Goal: Book appointment/travel/reservation

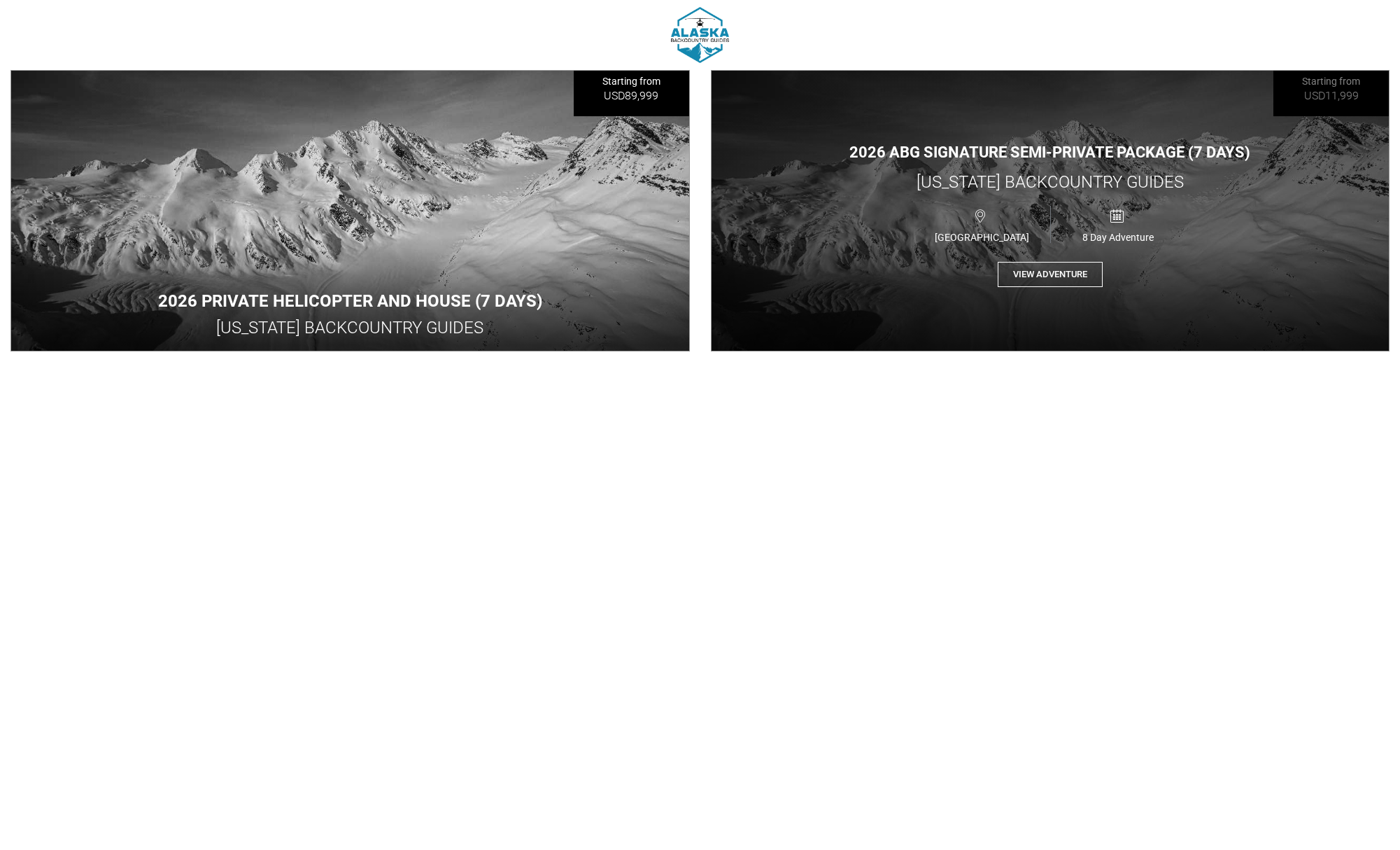
click at [1073, 279] on button "View Adventure" at bounding box center [1050, 274] width 105 height 26
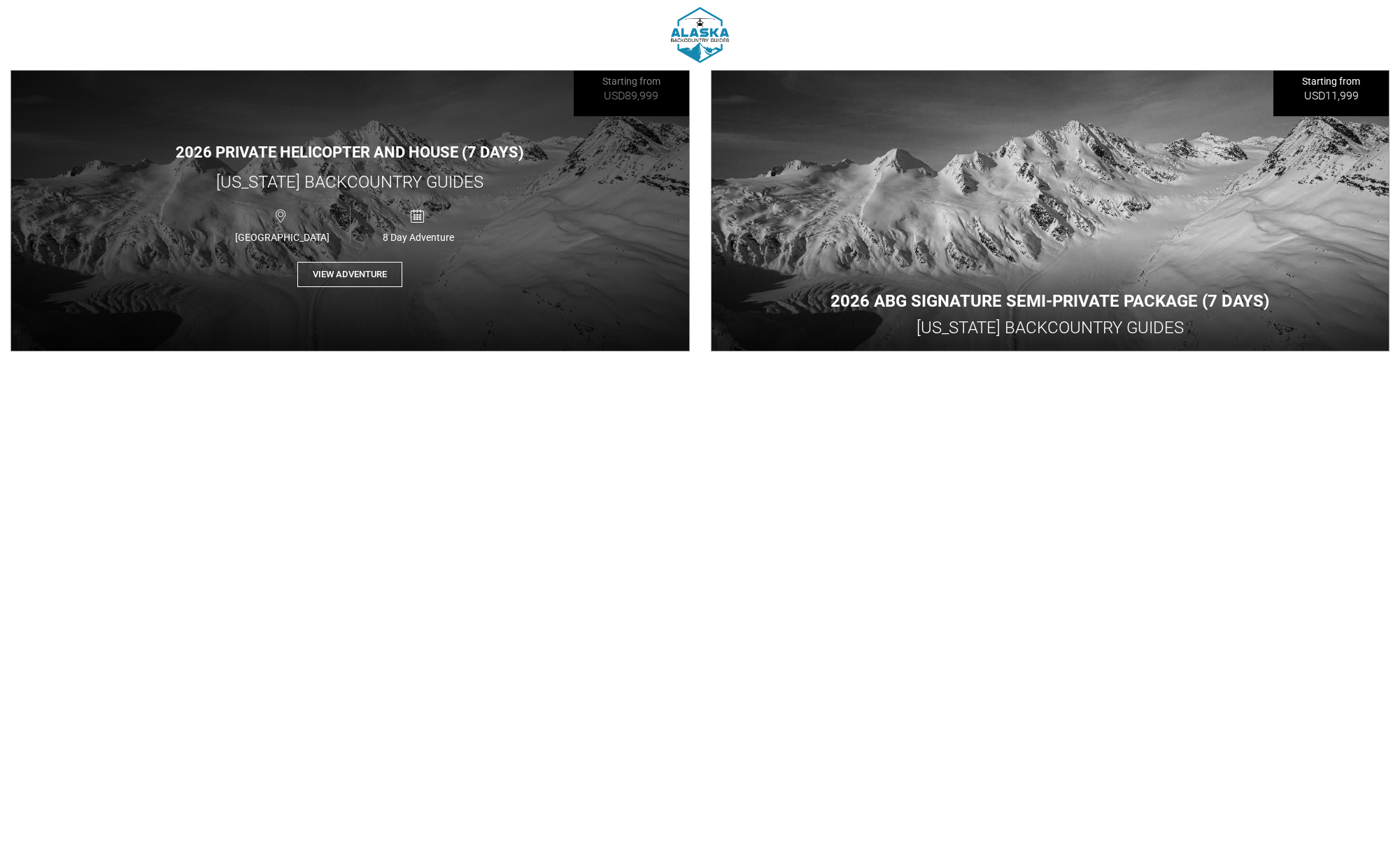
click at [336, 273] on button "View Adventure" at bounding box center [349, 274] width 105 height 26
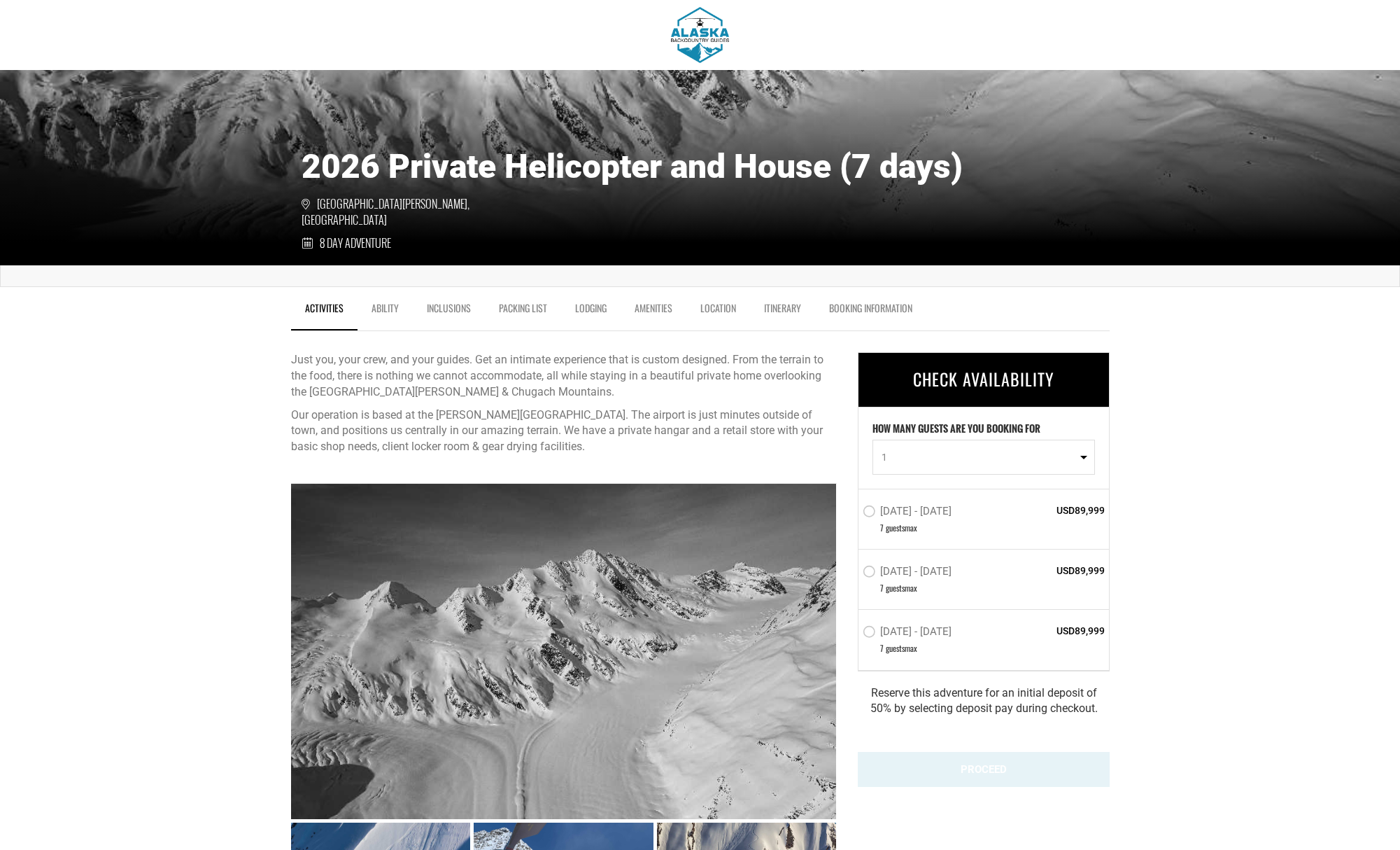
scroll to position [242, 0]
